Goal: Task Accomplishment & Management: Manage account settings

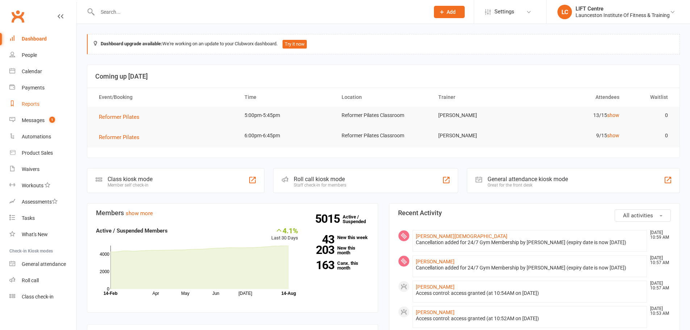
click at [33, 102] on div "Reports" at bounding box center [31, 104] width 18 height 6
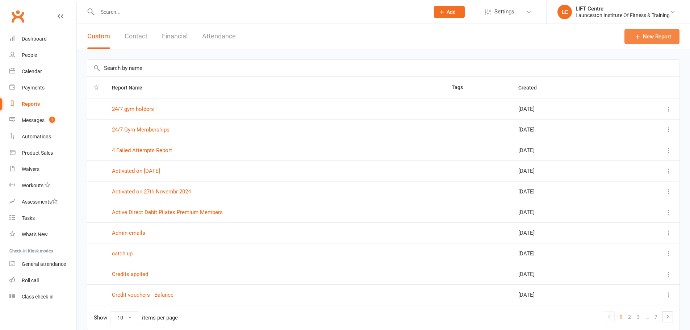
click at [652, 34] on link "New Report" at bounding box center [651, 36] width 55 height 15
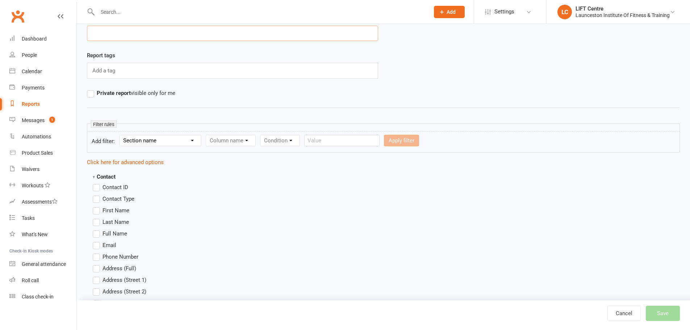
scroll to position [72, 0]
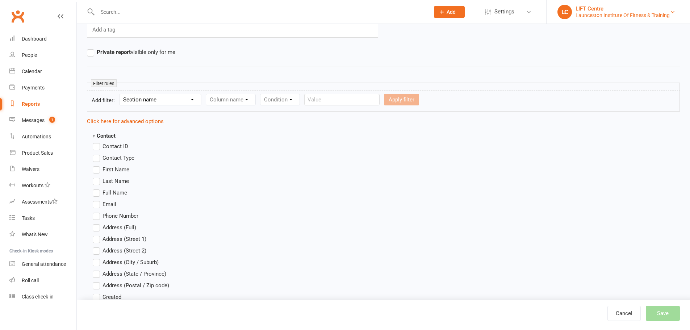
drag, startPoint x: 595, startPoint y: 12, endPoint x: 597, endPoint y: 17, distance: 4.9
click at [596, 12] on div "Launceston Institute Of Fitness & Training" at bounding box center [622, 15] width 94 height 7
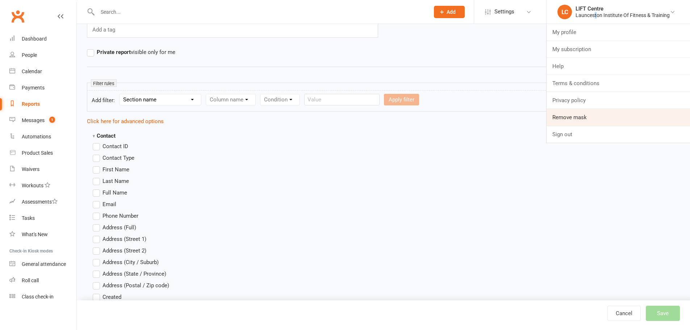
click at [597, 113] on link "Remove mask" at bounding box center [617, 117] width 143 height 17
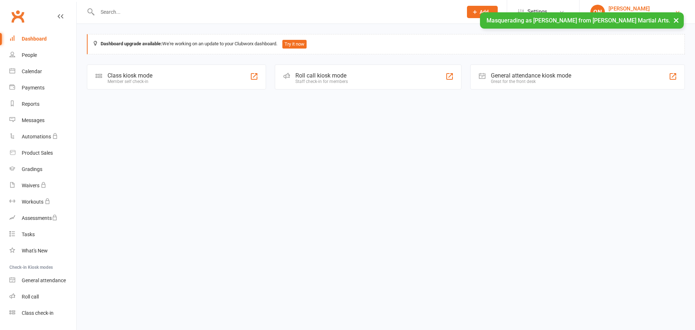
click at [646, 8] on div "[PERSON_NAME]" at bounding box center [642, 8] width 66 height 7
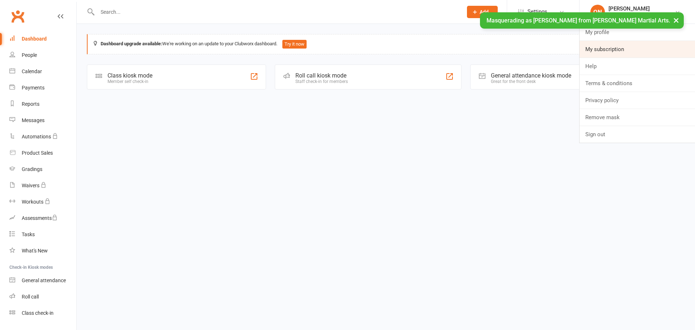
click at [628, 46] on link "My subscription" at bounding box center [638, 49] width 116 height 17
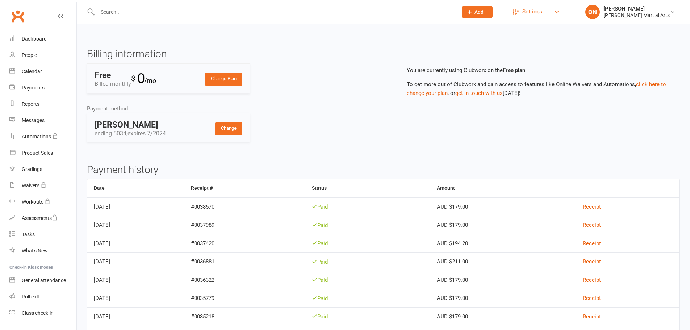
click at [529, 9] on link "Settings" at bounding box center [538, 12] width 50 height 16
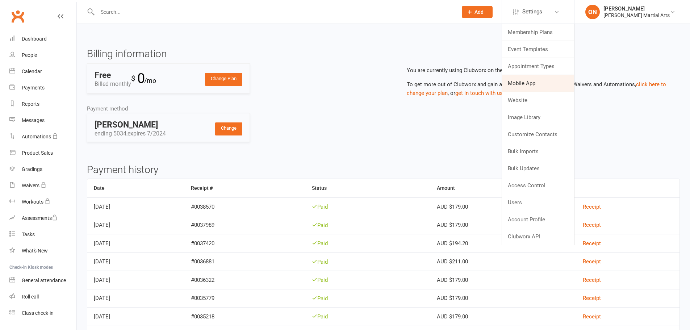
click at [528, 76] on link "Mobile App" at bounding box center [538, 83] width 72 height 17
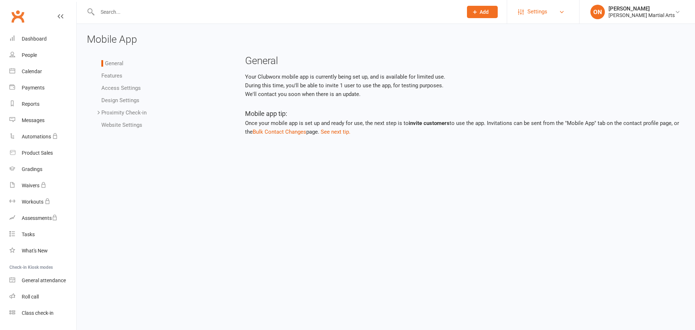
click at [537, 14] on span "Settings" at bounding box center [538, 12] width 20 height 16
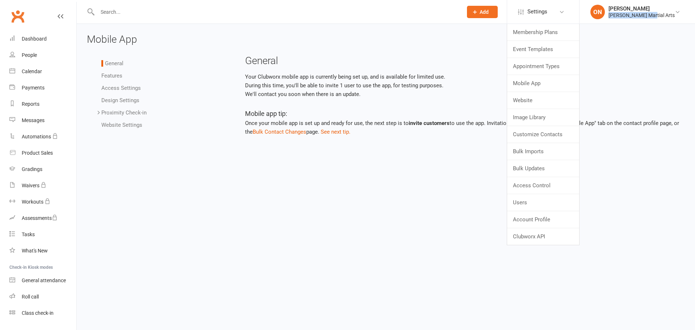
drag, startPoint x: 656, startPoint y: 18, endPoint x: 617, endPoint y: 21, distance: 39.6
click at [617, 21] on li "ON [PERSON_NAME] Martial Arts My profile My subscription Help Terms & condition…" at bounding box center [637, 12] width 116 height 24
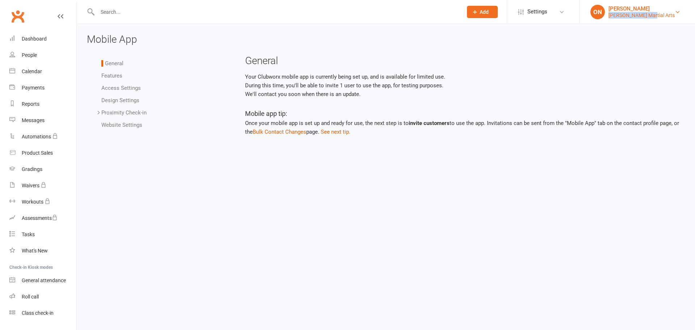
copy div "[PERSON_NAME] Martial Arts"
click at [633, 5] on div "[PERSON_NAME]" at bounding box center [642, 8] width 66 height 7
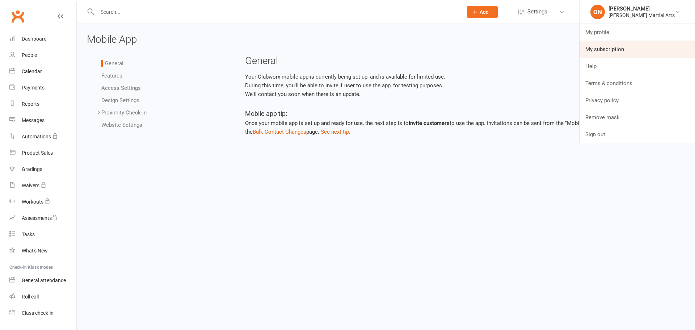
click at [628, 45] on link "My subscription" at bounding box center [638, 49] width 116 height 17
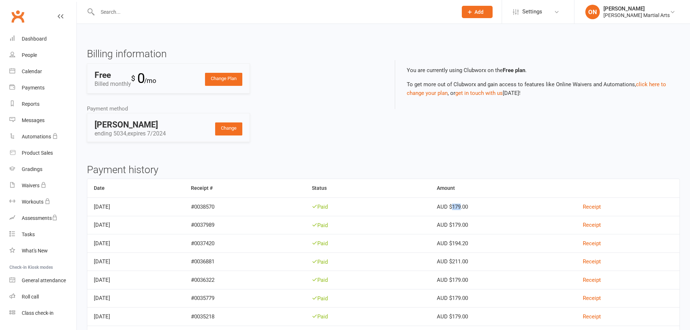
drag, startPoint x: 476, startPoint y: 206, endPoint x: 483, endPoint y: 207, distance: 7.6
click at [483, 207] on td "AUD $179.00" at bounding box center [503, 206] width 146 height 18
copy td "179"
click at [16, 40] on link "Dashboard" at bounding box center [42, 39] width 67 height 16
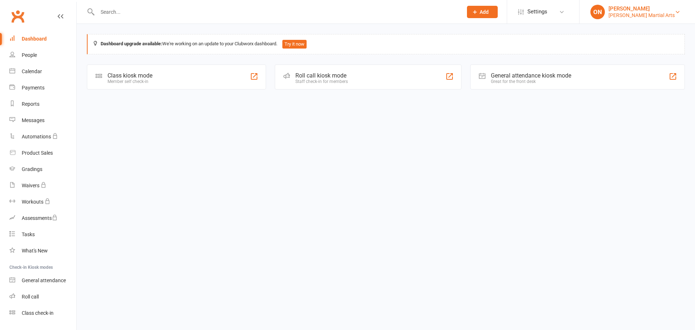
drag, startPoint x: 636, startPoint y: 11, endPoint x: 636, endPoint y: 15, distance: 4.3
click at [636, 12] on div "Olivia Nicoll Broz Martial Arts" at bounding box center [642, 11] width 66 height 13
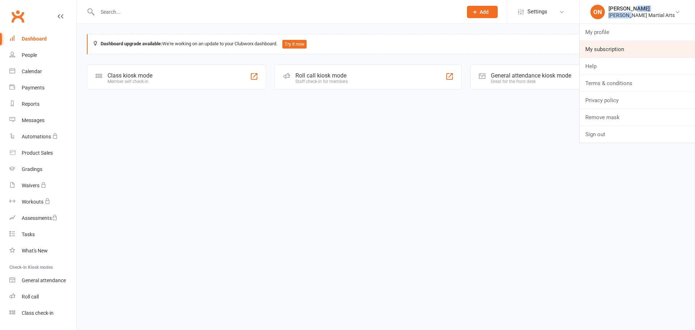
click at [616, 46] on link "My subscription" at bounding box center [638, 49] width 116 height 17
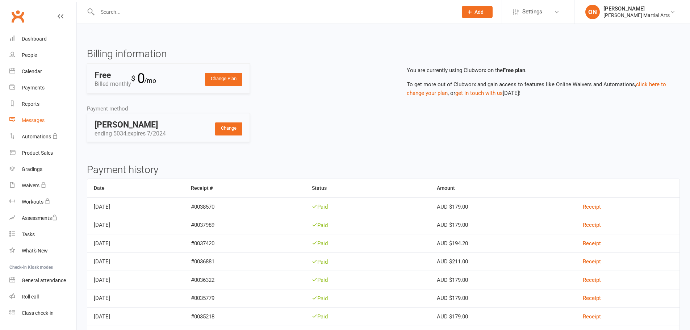
click at [29, 117] on div "Messages" at bounding box center [33, 120] width 23 height 6
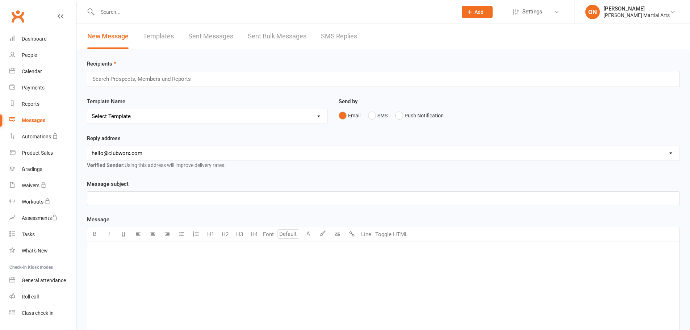
click at [181, 151] on select "hello@clubworx.com" at bounding box center [383, 153] width 592 height 14
click at [183, 192] on div "﻿" at bounding box center [383, 198] width 592 height 13
click at [183, 157] on select "[EMAIL_ADDRESS][DOMAIN_NAME]" at bounding box center [383, 153] width 592 height 14
click at [176, 179] on div "Reply address hello@clubworx.com Verified Sender: Using this address will impro…" at bounding box center [383, 157] width 604 height 46
click at [541, 12] on span "Settings" at bounding box center [532, 12] width 20 height 16
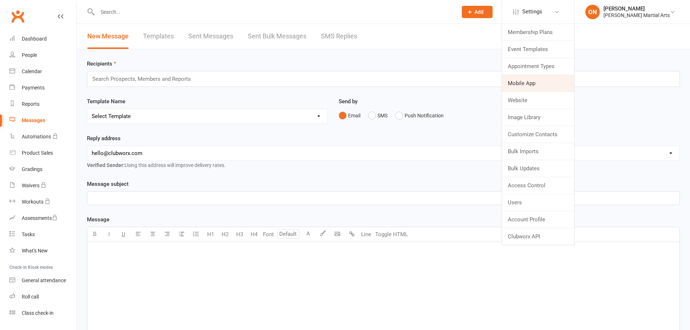
click at [529, 89] on link "Mobile App" at bounding box center [538, 83] width 72 height 17
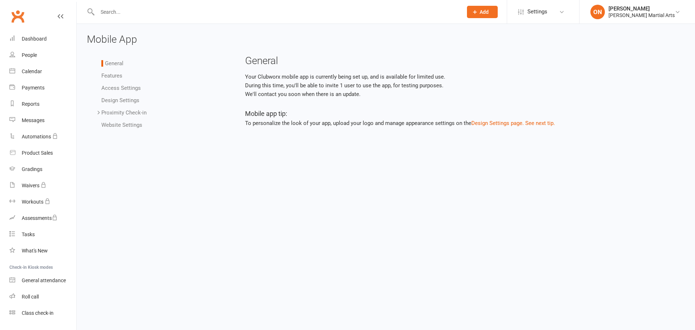
click at [112, 78] on link "Features" at bounding box center [111, 75] width 21 height 7
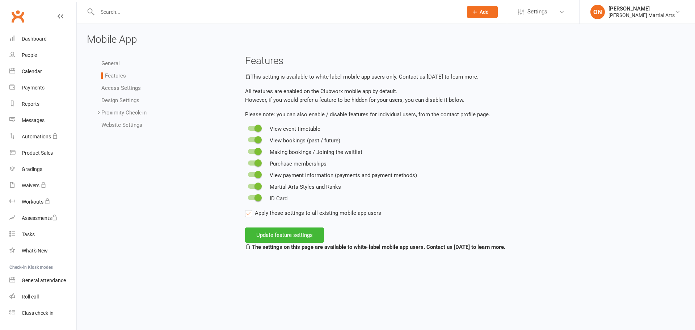
click at [113, 67] on li "General" at bounding box center [164, 63] width 127 height 9
click at [114, 61] on link "General" at bounding box center [110, 63] width 18 height 7
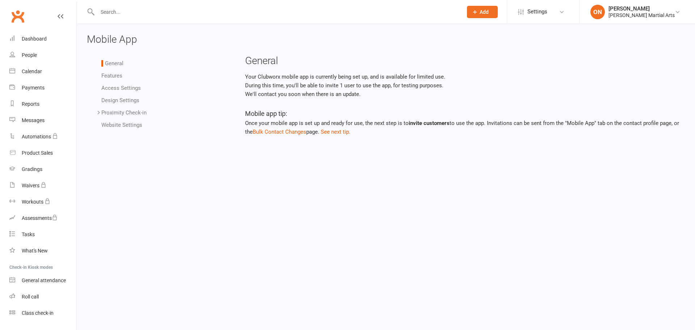
click at [116, 87] on link "Access Settings" at bounding box center [120, 88] width 39 height 7
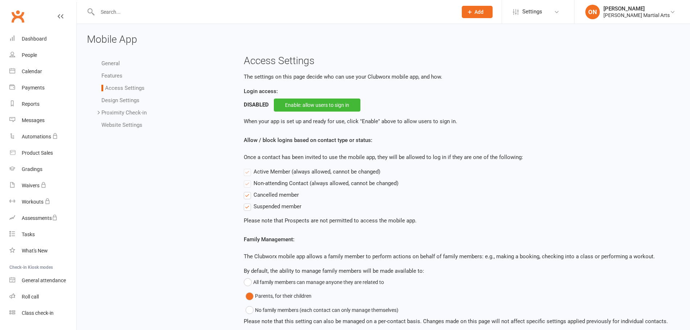
click at [115, 62] on link "General" at bounding box center [110, 63] width 18 height 7
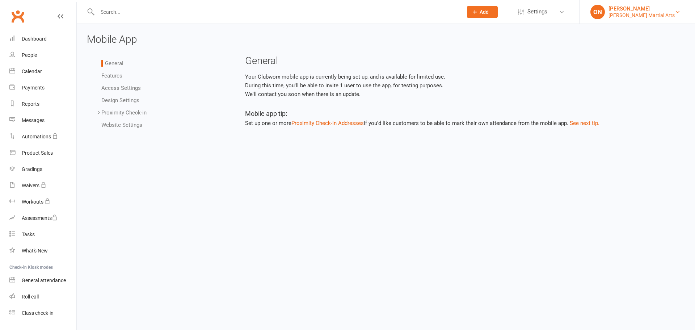
click at [627, 13] on div "Broz Martial Arts" at bounding box center [642, 15] width 66 height 7
click at [331, 80] on div "Your Clubworx mobile app is currently being set up, and is available for limite…" at bounding box center [462, 85] width 435 height 26
click at [34, 57] on div "People" at bounding box center [29, 55] width 15 height 6
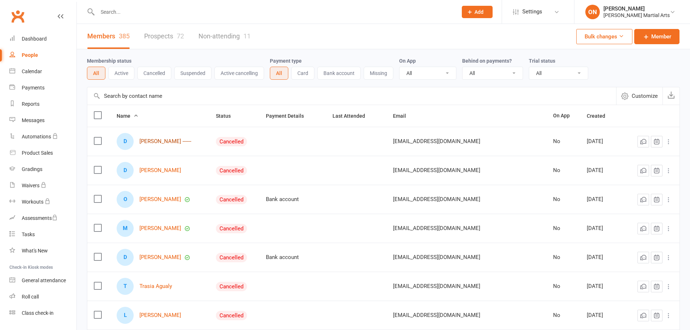
click at [146, 139] on link "Dean ------" at bounding box center [165, 141] width 52 height 6
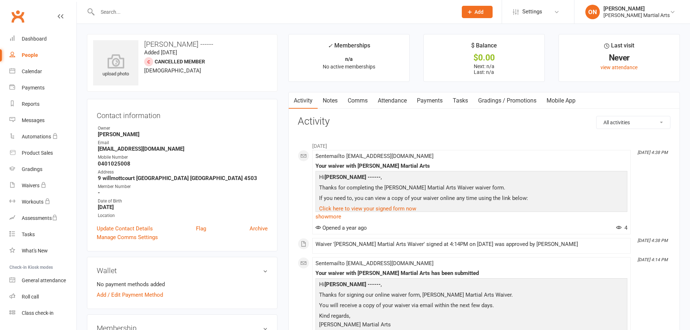
click at [579, 105] on link "Mobile App" at bounding box center [560, 100] width 39 height 17
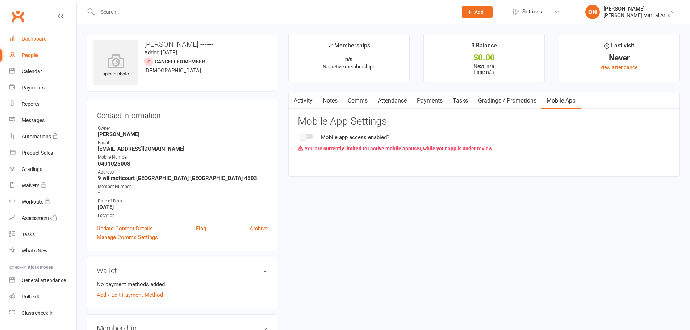
click at [42, 39] on div "Dashboard" at bounding box center [34, 39] width 25 height 6
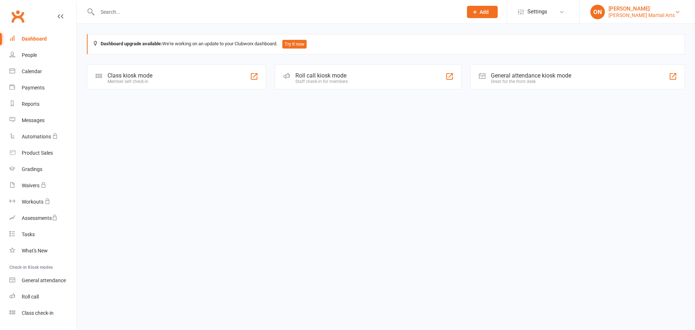
click at [638, 12] on div "Broz Martial Arts" at bounding box center [642, 15] width 66 height 7
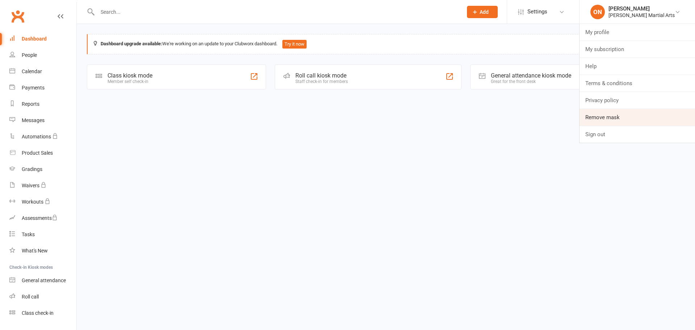
click at [642, 116] on link "Remove mask" at bounding box center [638, 117] width 116 height 17
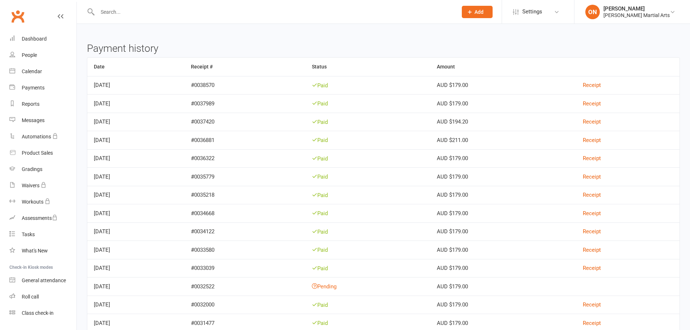
scroll to position [72, 0]
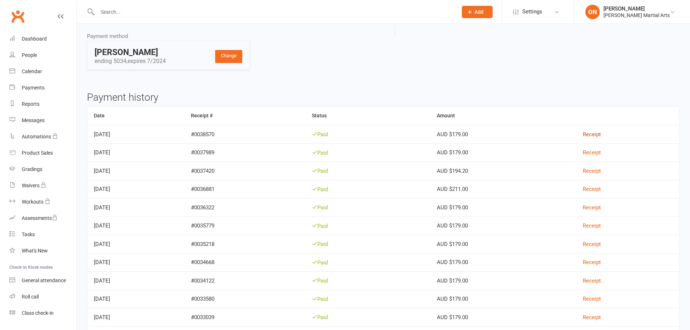
click at [600, 136] on link "Receipt" at bounding box center [592, 134] width 18 height 7
click at [638, 12] on div "[PERSON_NAME] Martial Arts" at bounding box center [636, 15] width 66 height 7
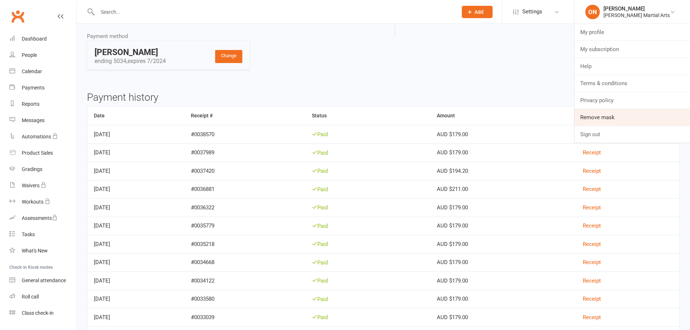
click at [630, 118] on link "Remove mask" at bounding box center [632, 117] width 116 height 17
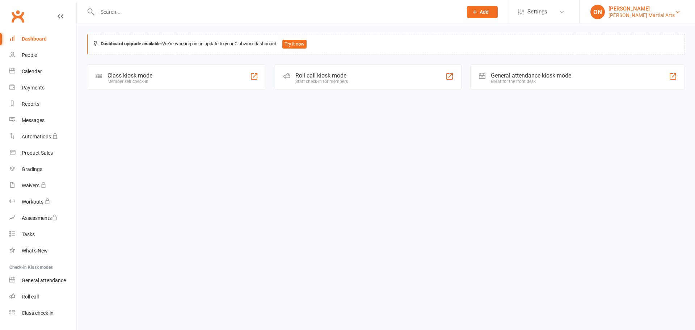
click at [620, 19] on link "ON Olivia Nicoll Broz Martial Arts" at bounding box center [638, 12] width 94 height 14
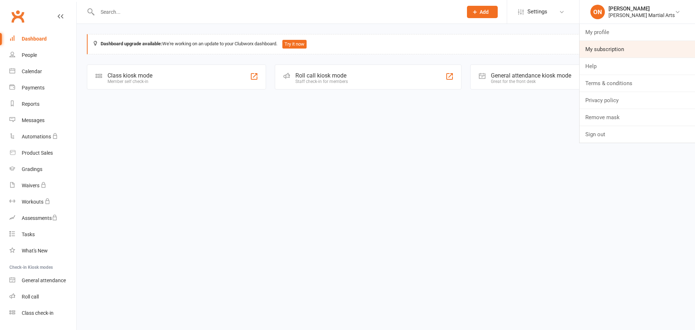
click at [620, 50] on link "My subscription" at bounding box center [638, 49] width 116 height 17
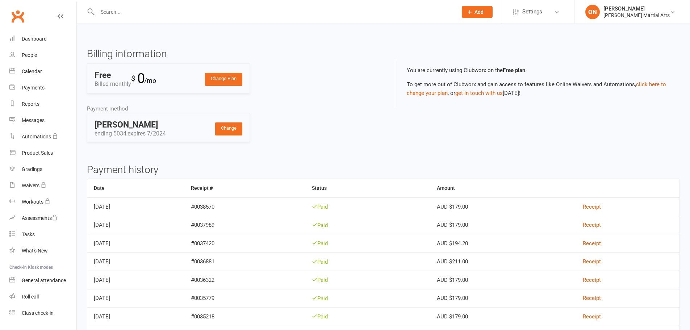
drag, startPoint x: 637, startPoint y: 8, endPoint x: 637, endPoint y: 23, distance: 15.2
click at [637, 8] on div "[PERSON_NAME]" at bounding box center [636, 8] width 66 height 7
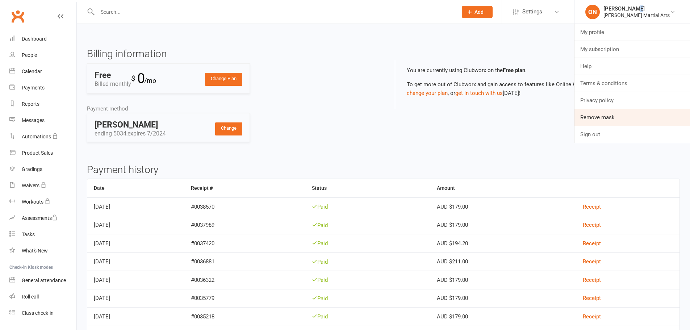
click at [630, 120] on link "Remove mask" at bounding box center [632, 117] width 116 height 17
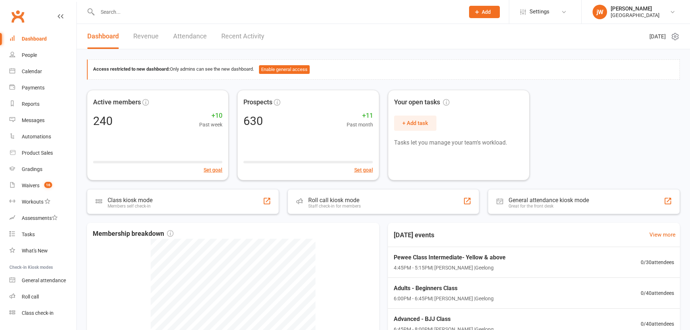
click at [519, 9] on li "Settings Membership Plans Event Templates Appointment Types Mobile App Website …" at bounding box center [545, 12] width 72 height 24
click at [534, 8] on span "Settings" at bounding box center [539, 12] width 20 height 16
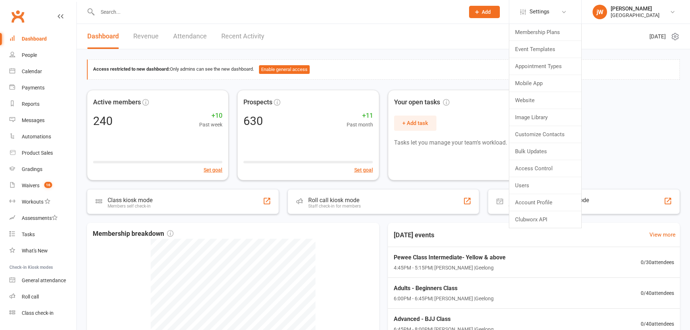
click at [647, 141] on div "Active members 240 +10 Past week Set goal Prospects 630 +11 Past month Set goal…" at bounding box center [383, 135] width 593 height 91
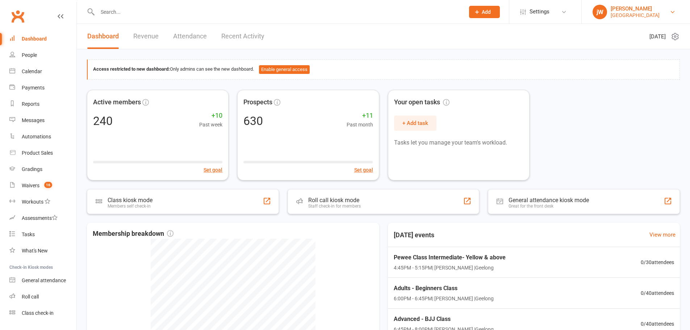
click at [622, 16] on div "Redcat Academy" at bounding box center [634, 15] width 49 height 7
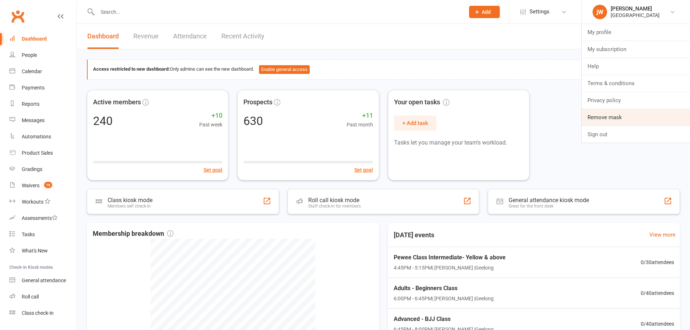
click at [616, 116] on link "Remove mask" at bounding box center [636, 117] width 108 height 17
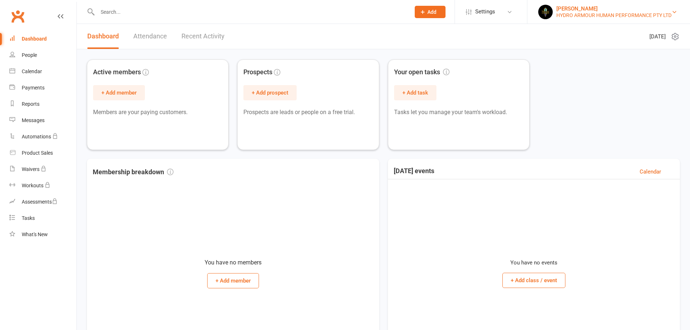
click at [550, 16] on img at bounding box center [545, 12] width 14 height 14
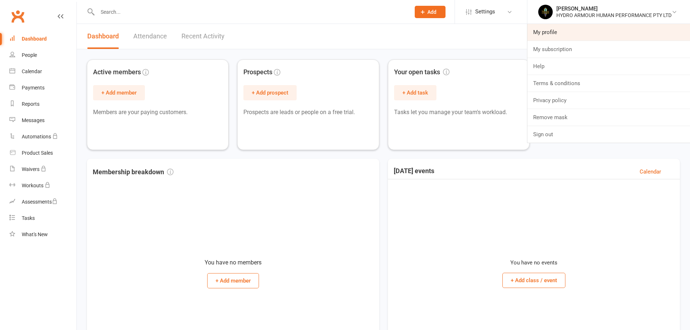
click at [545, 27] on link "My profile" at bounding box center [608, 32] width 163 height 17
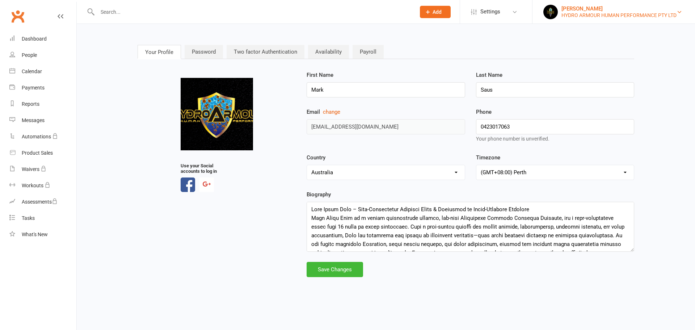
click at [596, 11] on div "[PERSON_NAME]" at bounding box center [619, 8] width 115 height 7
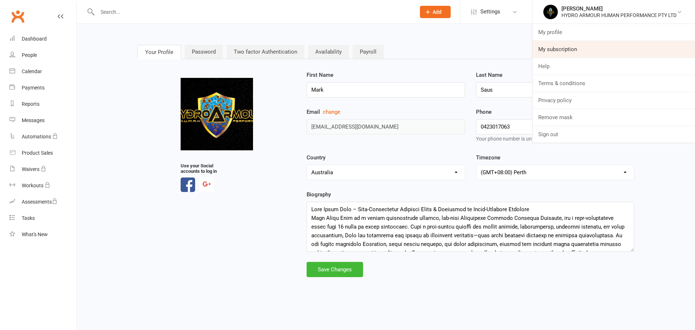
click at [592, 45] on link "My subscription" at bounding box center [614, 49] width 163 height 17
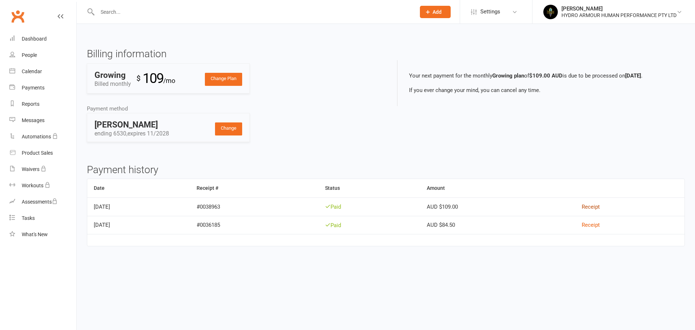
click at [600, 204] on link "Receipt" at bounding box center [591, 206] width 18 height 7
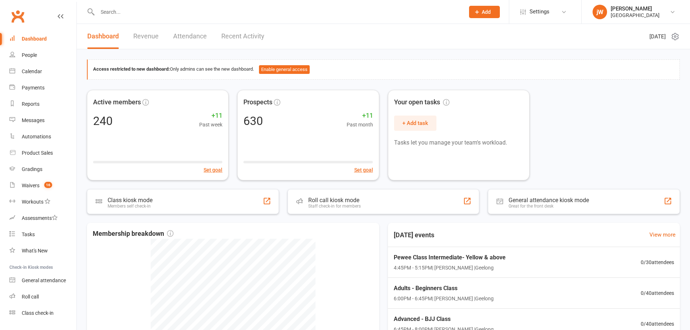
click at [446, 53] on div "Access restricted to new dashboard: Only admins can see the new dashboard. Enab…" at bounding box center [383, 243] width 613 height 388
click at [537, 8] on span "Settings" at bounding box center [539, 12] width 20 height 16
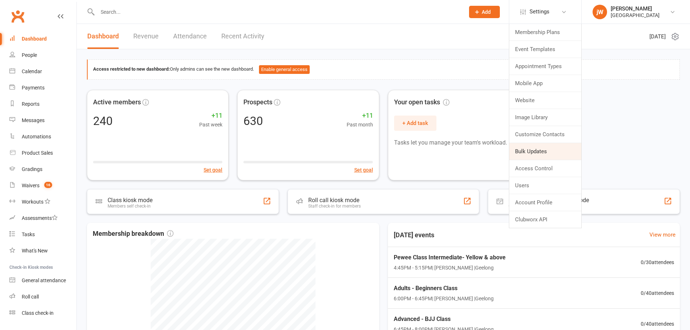
click at [533, 154] on link "Bulk Updates" at bounding box center [545, 151] width 72 height 17
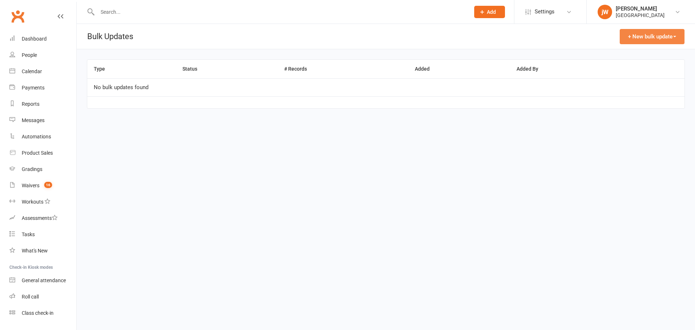
click at [661, 41] on button "+ New bulk update" at bounding box center [652, 36] width 65 height 15
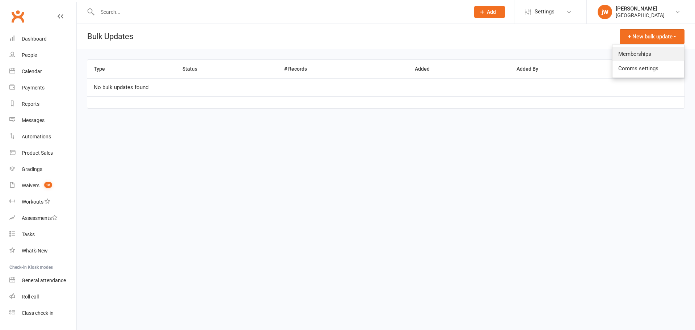
click at [641, 57] on link "Memberships" at bounding box center [649, 54] width 72 height 14
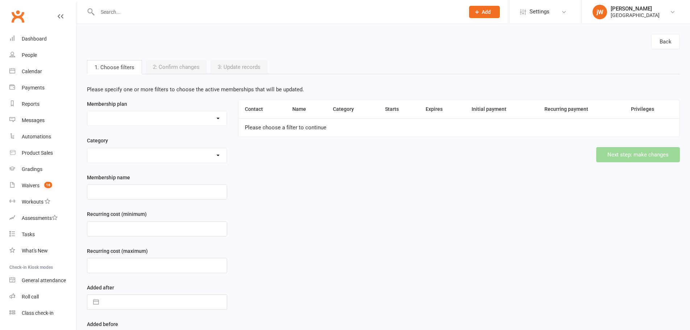
click at [119, 121] on select "All Access Adult $39 - X8 classes Annual Association Fee - $250.00 Basic Adult …" at bounding box center [156, 118] width 139 height 14
select select "35363"
click at [87, 112] on select "All Access Adult $39 - X8 classes Annual Association Fee - $250.00 Basic Adult …" at bounding box center [156, 118] width 139 height 14
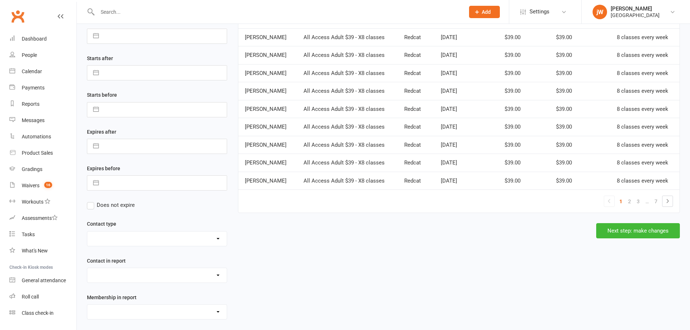
scroll to position [318, 0]
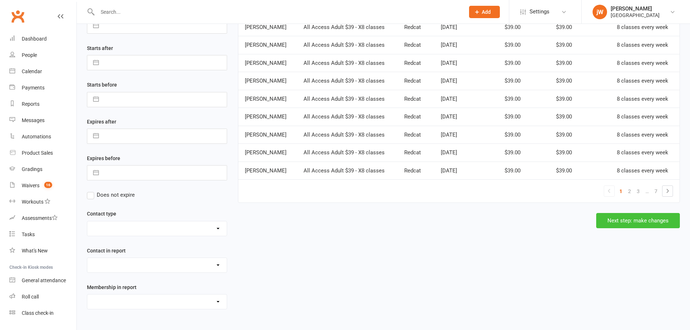
click at [638, 216] on button "Next step: make changes" at bounding box center [638, 220] width 84 height 15
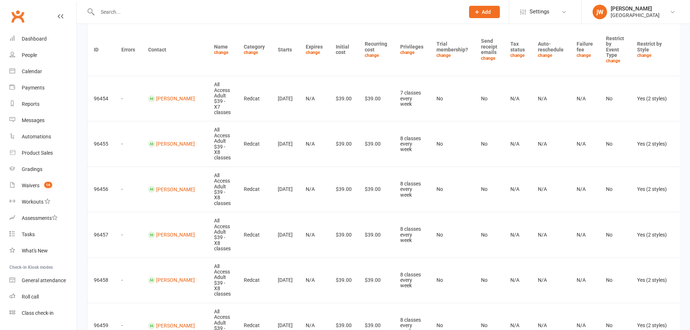
scroll to position [72, 0]
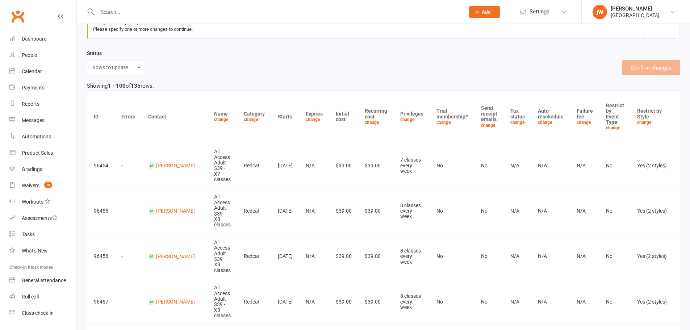
click at [680, 134] on link "change" at bounding box center [687, 133] width 14 height 5
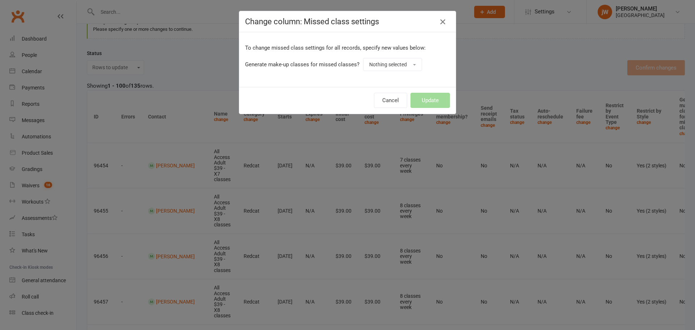
click at [440, 22] on icon "button" at bounding box center [442, 21] width 9 height 9
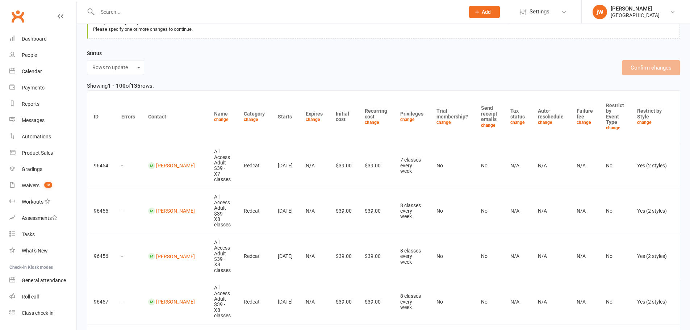
click at [462, 75] on div "Status Rows to update Excluded rows Invalid rows Filter mismatches Confirm chan…" at bounding box center [383, 62] width 593 height 26
click at [680, 135] on link "change" at bounding box center [687, 133] width 14 height 5
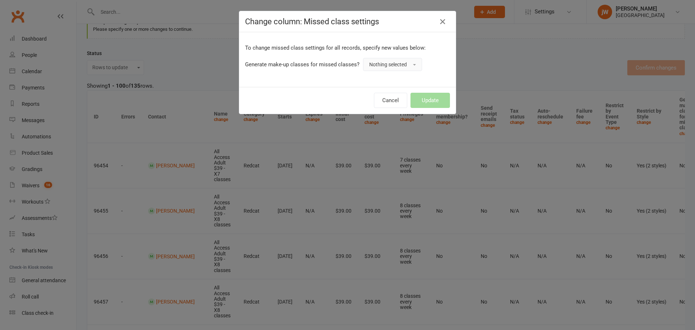
click at [382, 64] on span "Nothing selected" at bounding box center [388, 65] width 38 height 6
click at [337, 28] on div "Change column: Missed class settings" at bounding box center [347, 21] width 217 height 21
click at [389, 71] on div "To change missed class settings for all records, specify new values below: Gene…" at bounding box center [347, 59] width 217 height 55
click at [389, 65] on span "Nothing selected" at bounding box center [388, 65] width 38 height 6
click at [388, 79] on link "Yes" at bounding box center [400, 81] width 72 height 14
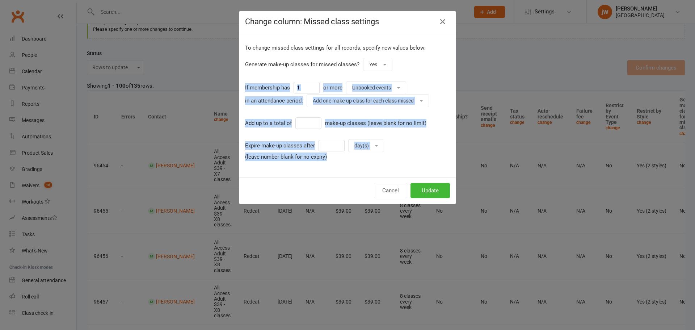
drag, startPoint x: 242, startPoint y: 88, endPoint x: 415, endPoint y: 158, distance: 186.9
click at [415, 158] on div "To change missed class settings for all records, specify new values below: Gene…" at bounding box center [347, 102] width 205 height 118
copy div "If membership has or more Unbooked events in an attendance period: Add one make…"
click at [398, 113] on div "To change missed class settings for all records, specify new values below: Gene…" at bounding box center [347, 102] width 205 height 118
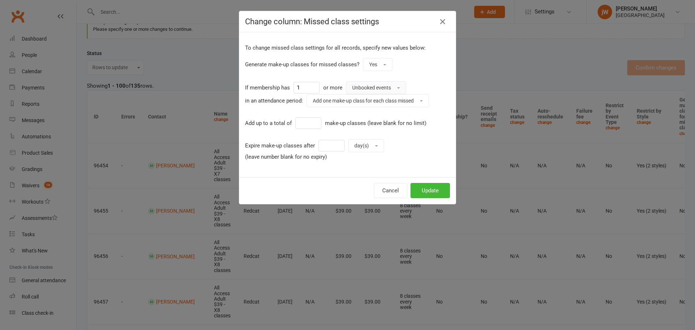
click at [392, 84] on button "Unbooked events" at bounding box center [376, 87] width 60 height 13
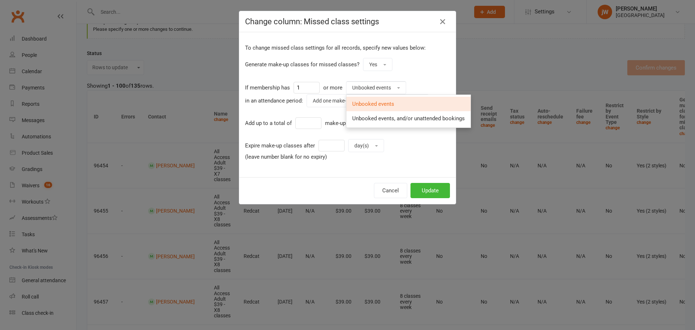
click at [435, 58] on div "To change missed class settings for all records, specify new values below: Gene…" at bounding box center [347, 102] width 205 height 118
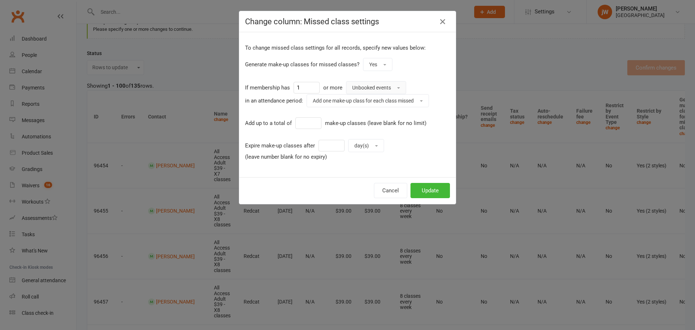
click at [383, 85] on span "Unbooked events" at bounding box center [371, 88] width 39 height 6
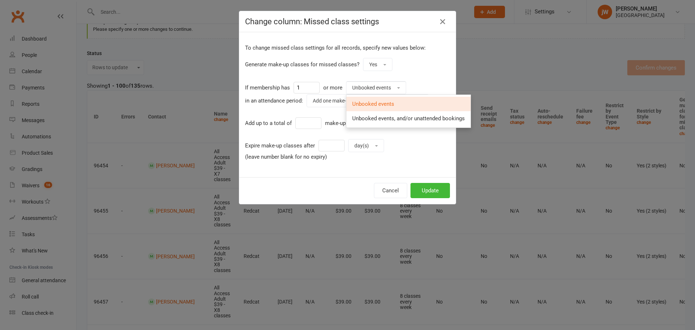
click at [407, 58] on div "Generate make-up classes for missed classes? Yes" at bounding box center [347, 64] width 205 height 13
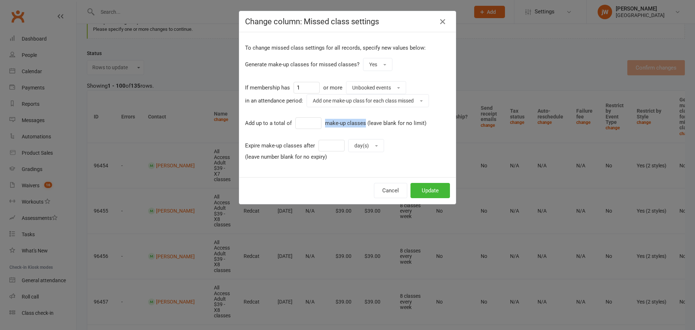
copy div "make-up classes"
drag, startPoint x: 322, startPoint y: 121, endPoint x: 362, endPoint y: 122, distance: 40.6
click at [362, 122] on div "make-up classes (leave blank for no limit)" at bounding box center [375, 123] width 101 height 9
click at [420, 120] on div "make-up classes (leave blank for no limit)" at bounding box center [375, 123] width 101 height 9
copy div "Expire make-up classes afte"
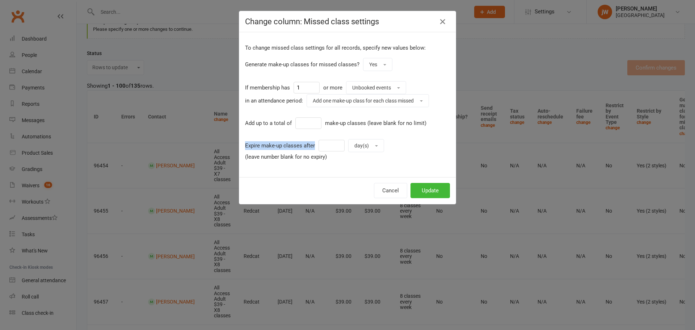
copy div "Expire make-up classes after"
drag, startPoint x: 248, startPoint y: 147, endPoint x: 312, endPoint y: 147, distance: 63.4
click at [312, 147] on div "To change missed class settings for all records, specify new values below: Gene…" at bounding box center [347, 104] width 217 height 145
click at [416, 65] on div "Generate make-up classes for missed classes? Yes" at bounding box center [347, 64] width 205 height 13
click at [491, 53] on div "Change column: Missed class settings To change missed class settings for all re…" at bounding box center [347, 165] width 695 height 330
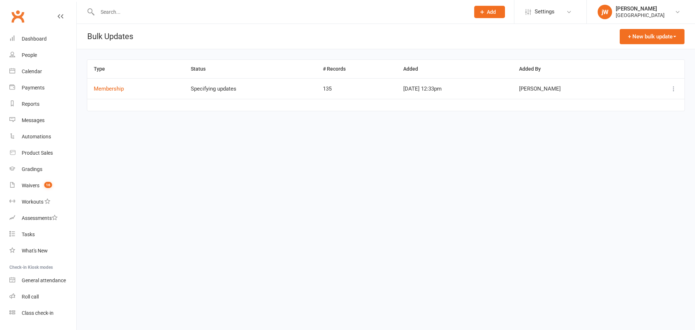
click at [672, 90] on icon at bounding box center [673, 88] width 7 height 7
click at [639, 117] on link "Remove" at bounding box center [642, 117] width 72 height 14
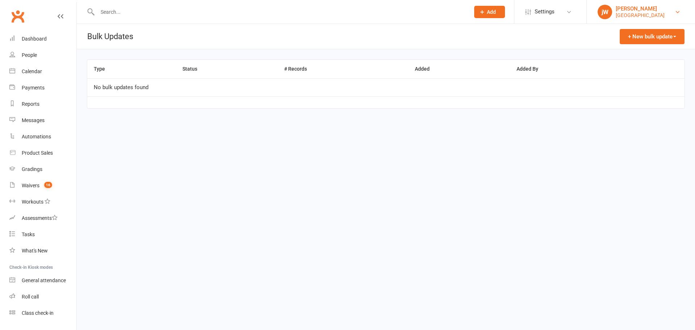
click at [619, 9] on div "john WIll" at bounding box center [640, 8] width 49 height 7
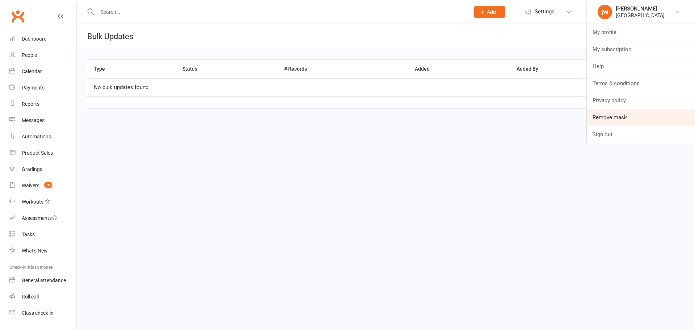
click at [610, 120] on link "Remove mask" at bounding box center [641, 117] width 108 height 17
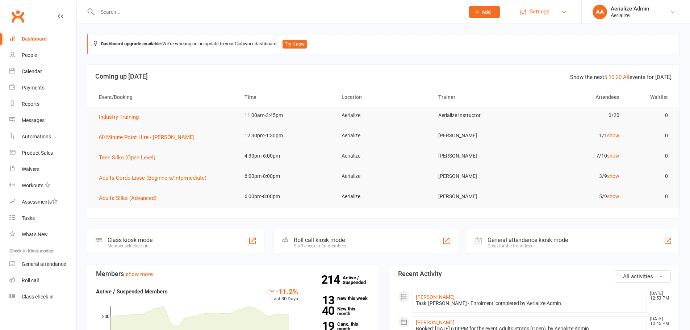
click at [540, 7] on span "Settings" at bounding box center [539, 12] width 20 height 16
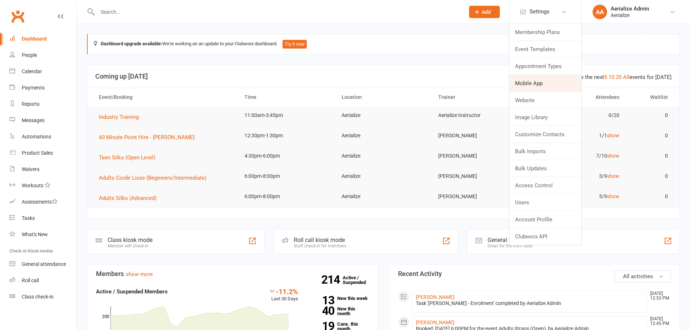
click at [542, 82] on link "Mobile App" at bounding box center [545, 83] width 72 height 17
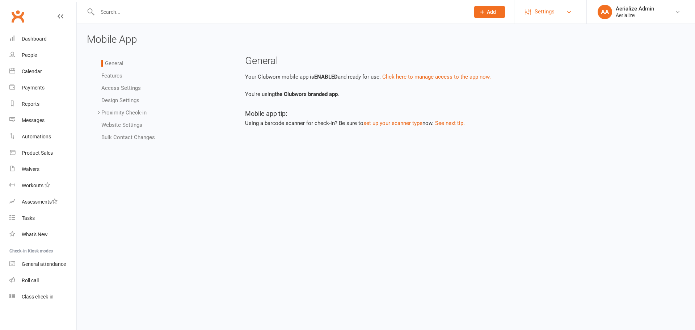
click at [551, 13] on span "Settings" at bounding box center [545, 12] width 20 height 16
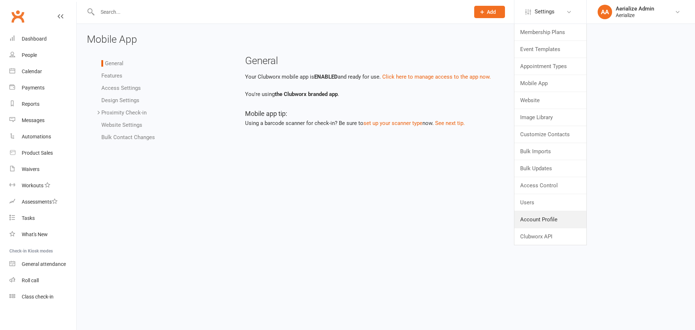
drag, startPoint x: 563, startPoint y: 216, endPoint x: 422, endPoint y: 190, distance: 142.8
click at [562, 216] on link "Account Profile" at bounding box center [551, 219] width 72 height 17
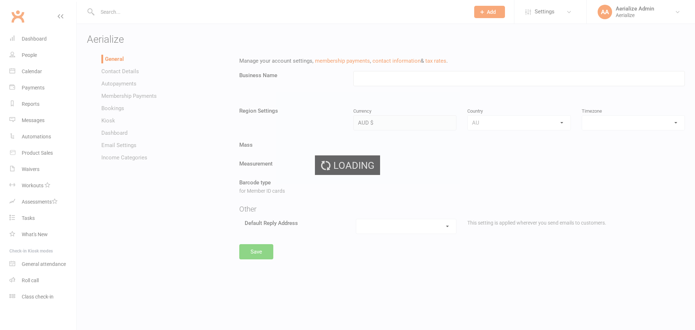
type input "Aerialize"
select select "[GEOGRAPHIC_DATA]/[GEOGRAPHIC_DATA]"
select select "[EMAIL_ADDRESS][DOMAIN_NAME]"
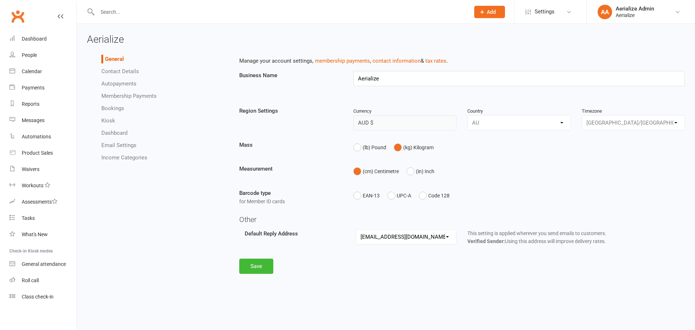
click at [115, 87] on li "Autopayments" at bounding box center [164, 83] width 127 height 9
click at [117, 82] on link "Autopayments" at bounding box center [118, 83] width 35 height 7
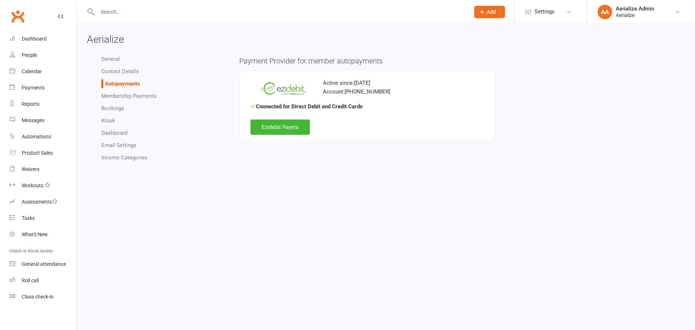
click at [567, 20] on li "Settings Membership Plans Event Templates Appointment Types Mobile App Website …" at bounding box center [550, 12] width 72 height 24
click at [566, 11] on icon at bounding box center [569, 12] width 6 height 6
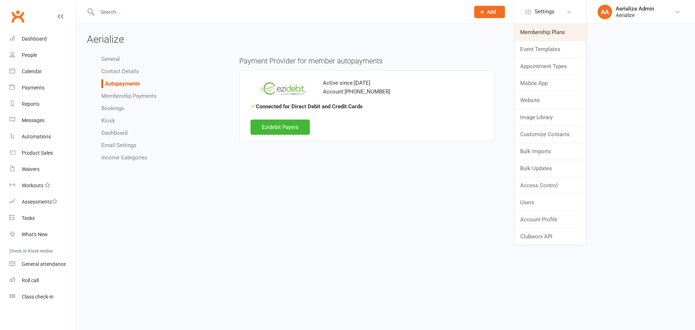
click at [564, 26] on link "Membership Plans" at bounding box center [551, 32] width 72 height 17
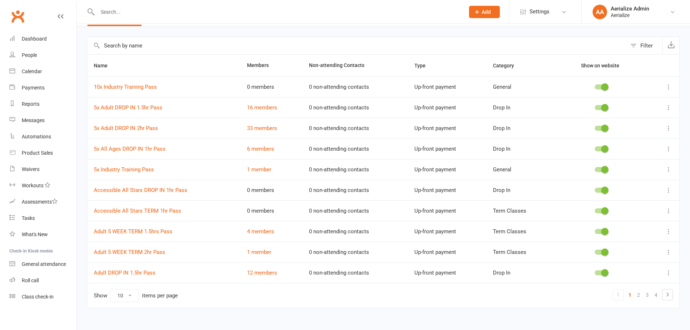
scroll to position [32, 0]
